Goal: Task Accomplishment & Management: Use online tool/utility

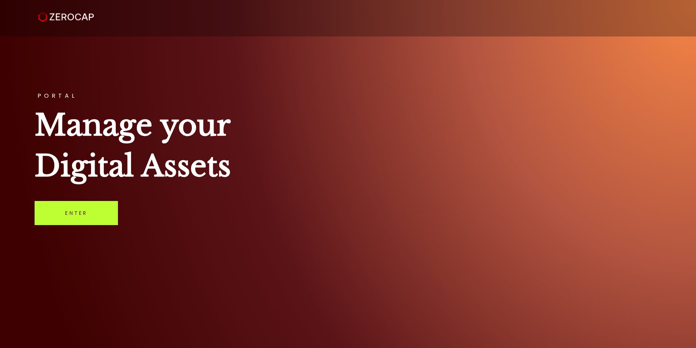
click at [74, 219] on link "Enter" at bounding box center [76, 213] width 83 height 24
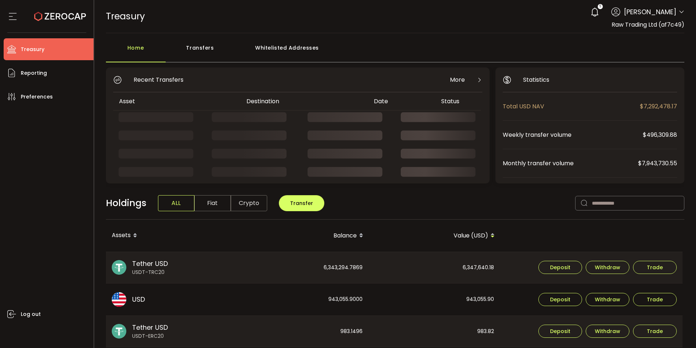
click at [200, 48] on div "Transfers" at bounding box center [200, 51] width 69 height 22
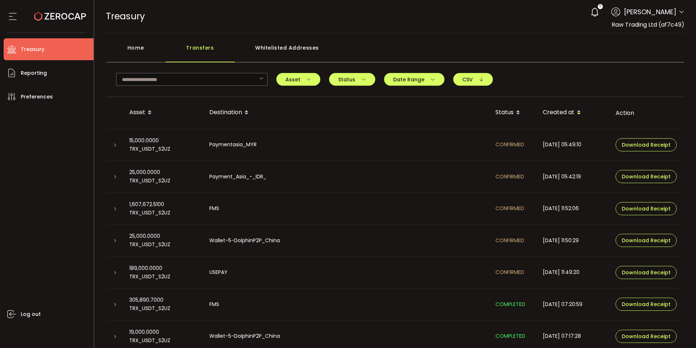
click at [600, 12] on icon at bounding box center [595, 12] width 10 height 10
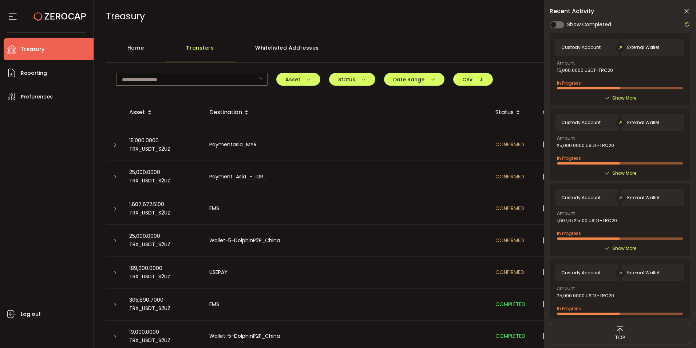
click at [684, 10] on icon at bounding box center [686, 11] width 7 height 7
